Goal: Find specific page/section: Find specific page/section

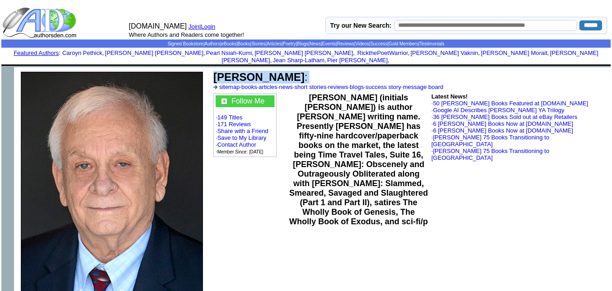
click at [214, 69] on td "[PERSON_NAME] : sitemap · books · articles · news · short stories · reviews · b…" at bounding box center [410, 80] width 397 height 22
copy td "[PERSON_NAME] :"
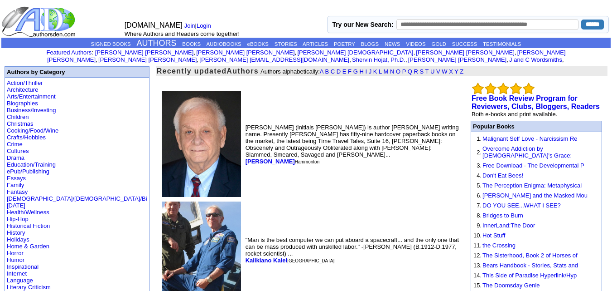
click at [268, 153] on td "Jay Dubya (initials J.W.) is author John Wiessner's writing name. Presently Jay…" at bounding box center [353, 143] width 218 height 109
